Goal: Task Accomplishment & Management: Manage account settings

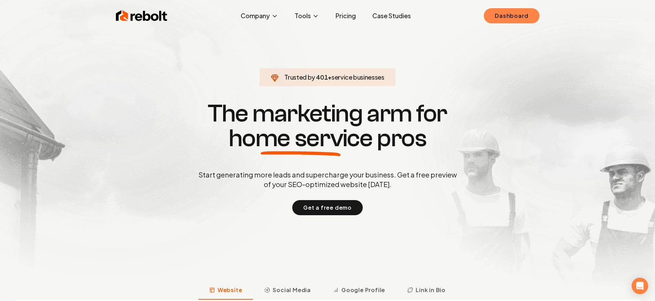
click at [492, 9] on link "Dashboard" at bounding box center [511, 15] width 55 height 15
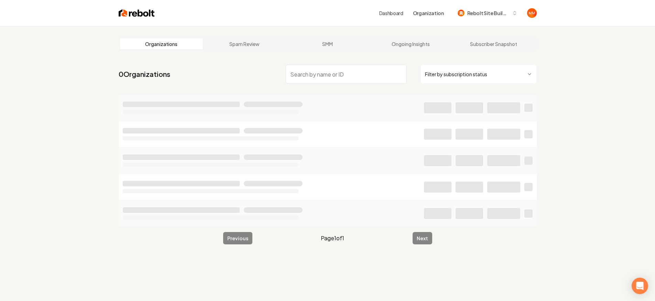
click at [379, 75] on input "search" at bounding box center [346, 74] width 121 height 19
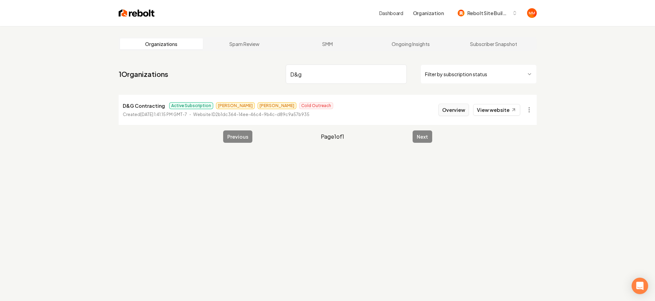
type input "D&g"
click at [455, 114] on button "Overview" at bounding box center [453, 110] width 31 height 12
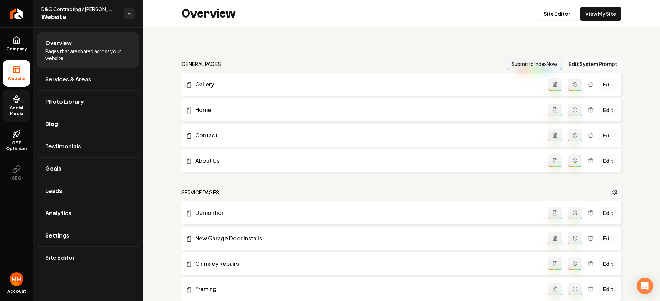
click at [23, 101] on link "Social Media" at bounding box center [17, 106] width 28 height 32
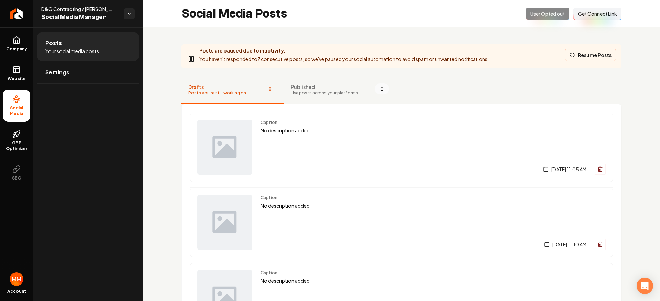
click at [592, 52] on button "Resume Posts" at bounding box center [590, 55] width 51 height 12
